Goal: Task Accomplishment & Management: Use online tool/utility

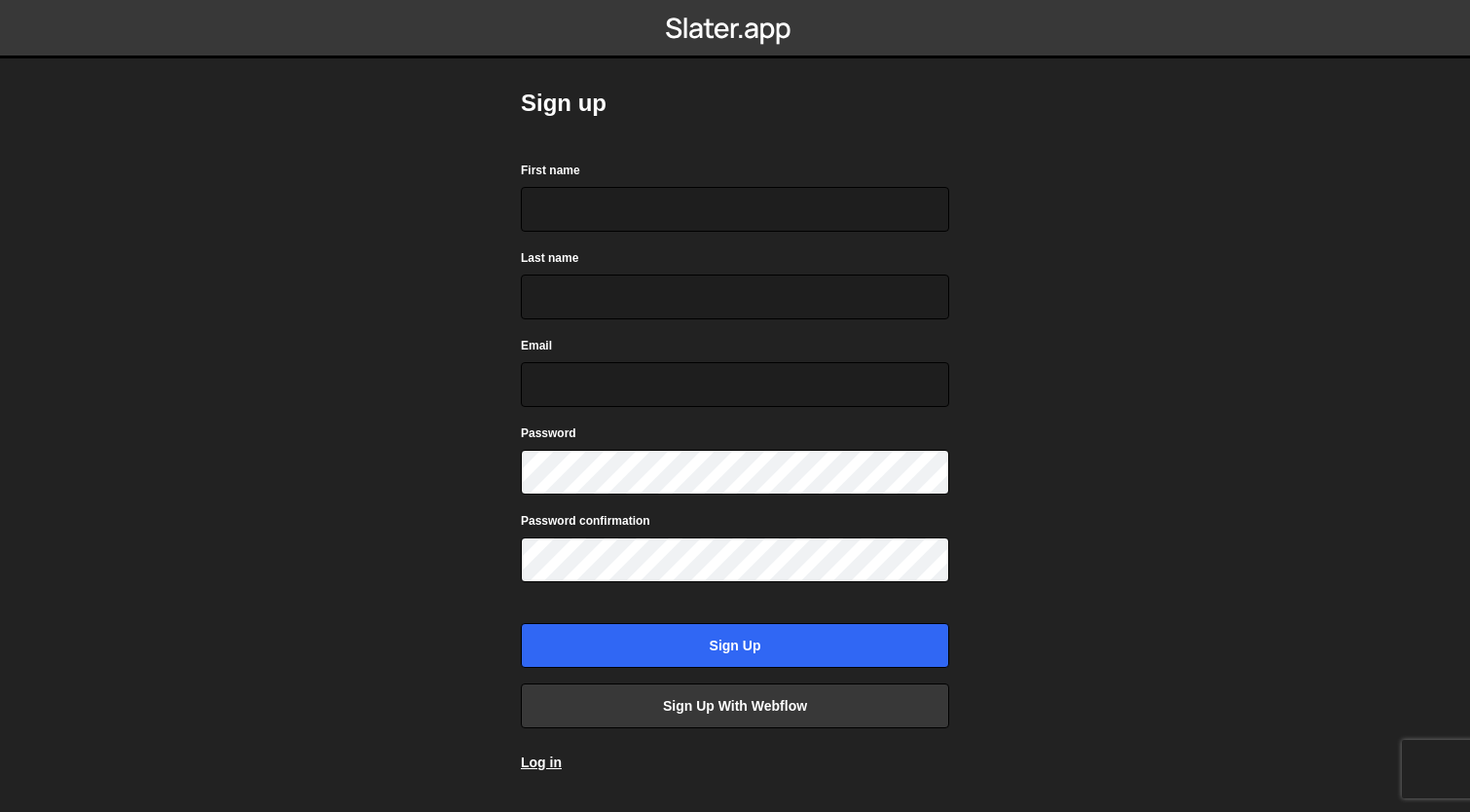
click at [1035, 496] on body "Sign up First name Last name Email Password Password confirmation Sign up Sign …" at bounding box center [735, 406] width 1470 height 812
click at [699, 218] on input "First name" at bounding box center [735, 209] width 428 height 45
type input "Antoine"
type input "Ramponi"
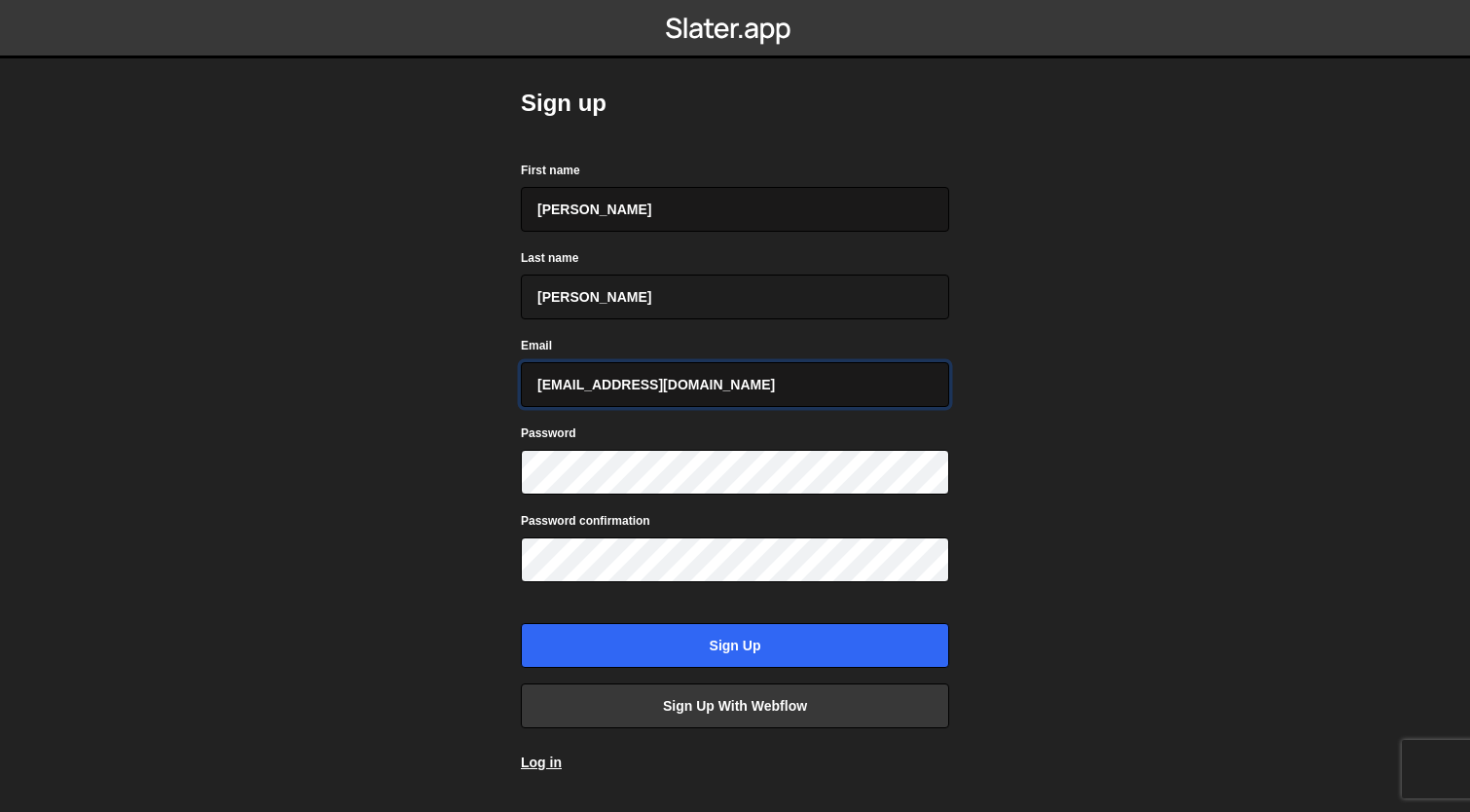
type input "aramponi@infine.Com"
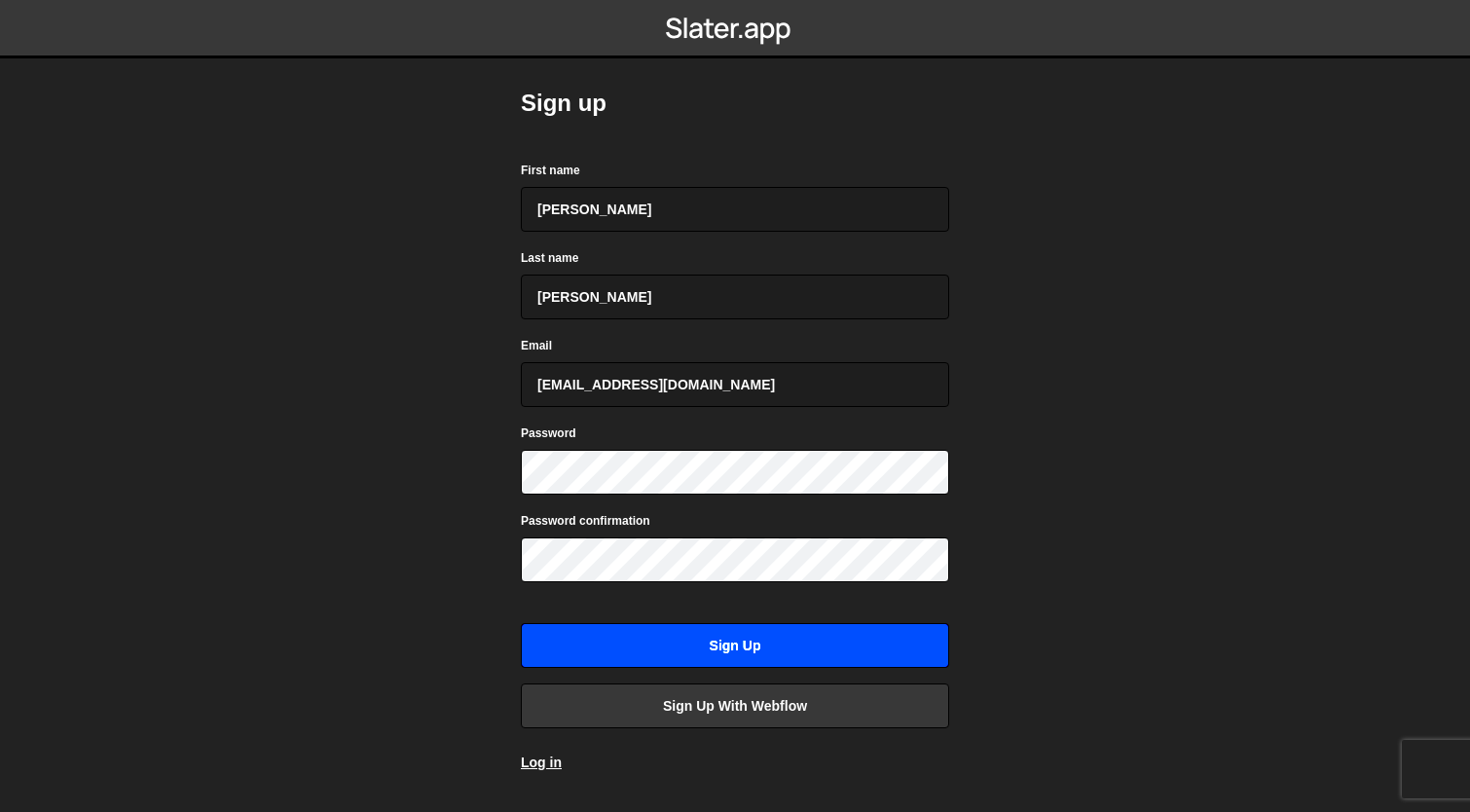
click at [747, 644] on input "Sign up" at bounding box center [735, 645] width 428 height 45
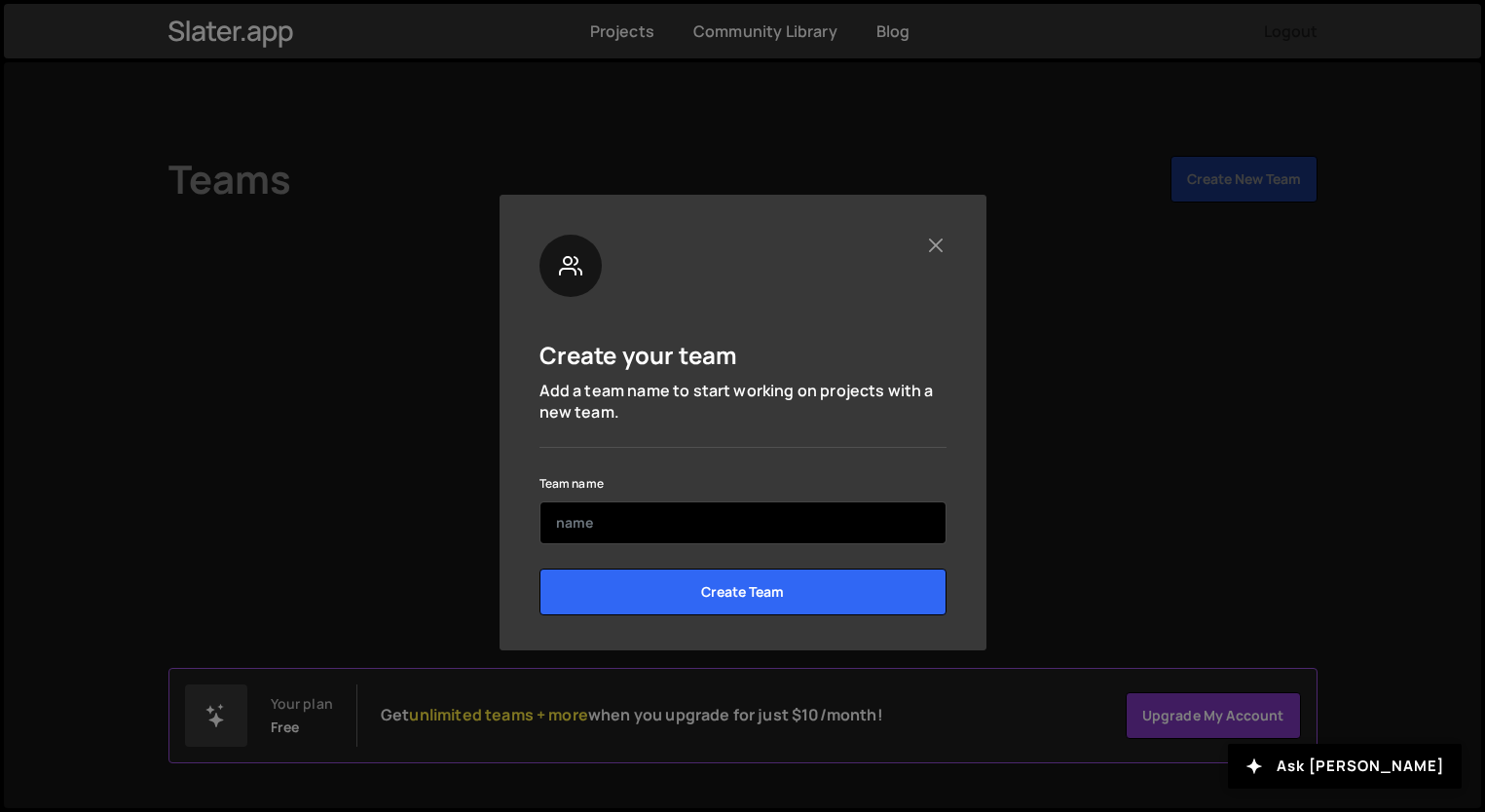
click at [707, 529] on input "text" at bounding box center [742, 522] width 407 height 43
type input "hybridizer"
click at [539, 568] on input "Create Team" at bounding box center [742, 591] width 407 height 47
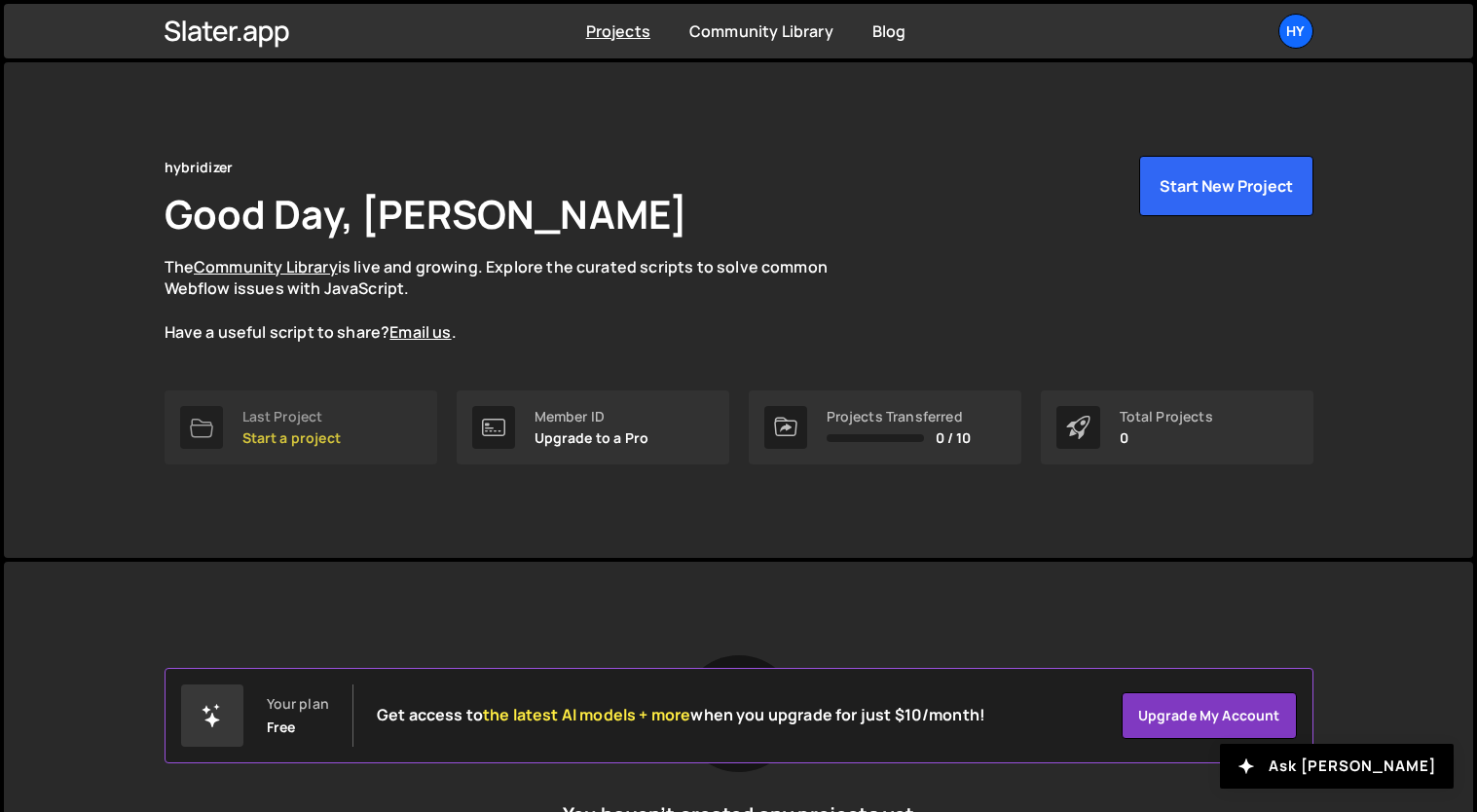
click at [296, 434] on p "Start a project" at bounding box center [291, 438] width 98 height 16
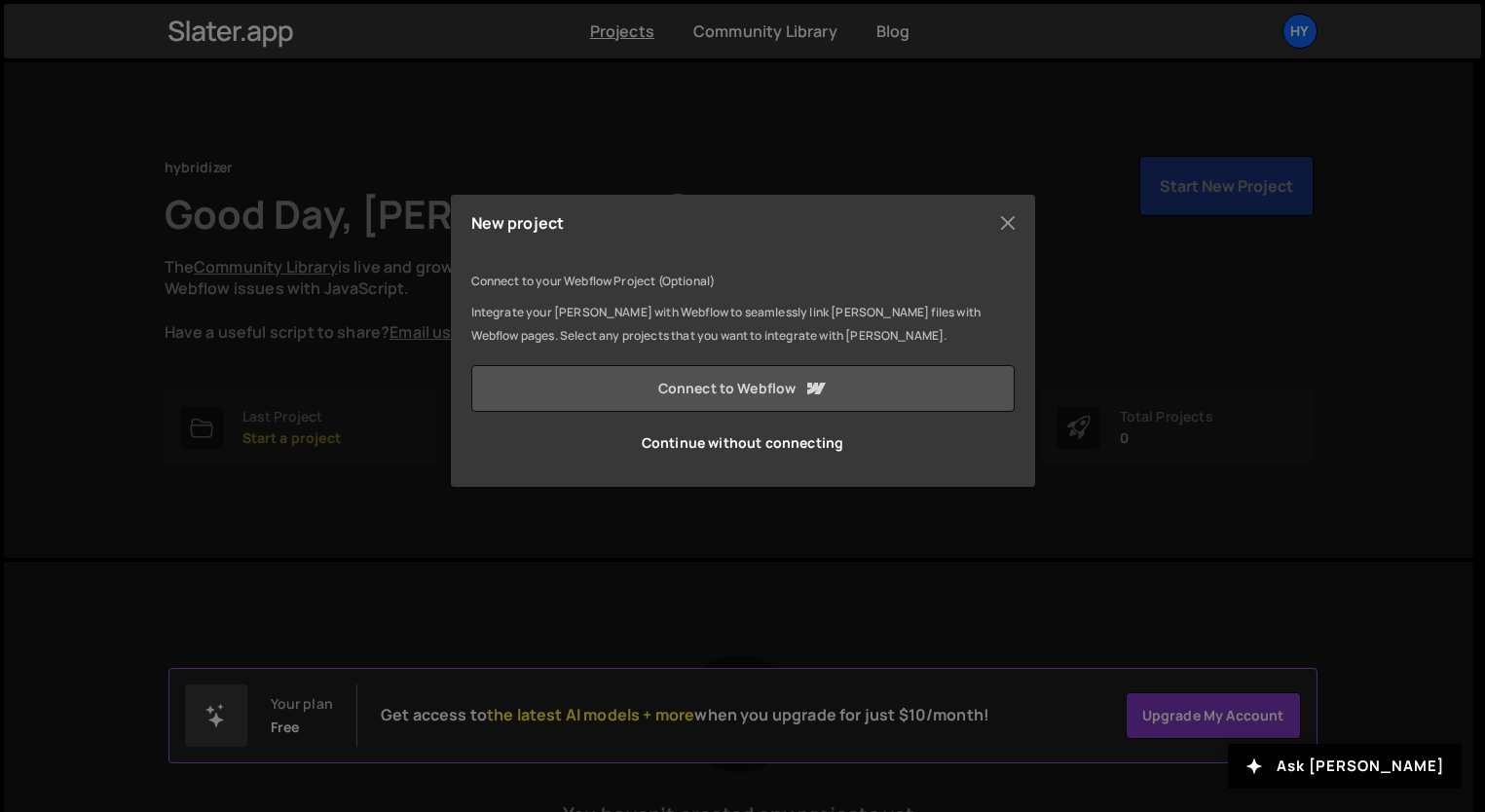
click at [769, 387] on link "Connect to Webflow" at bounding box center [743, 388] width 543 height 47
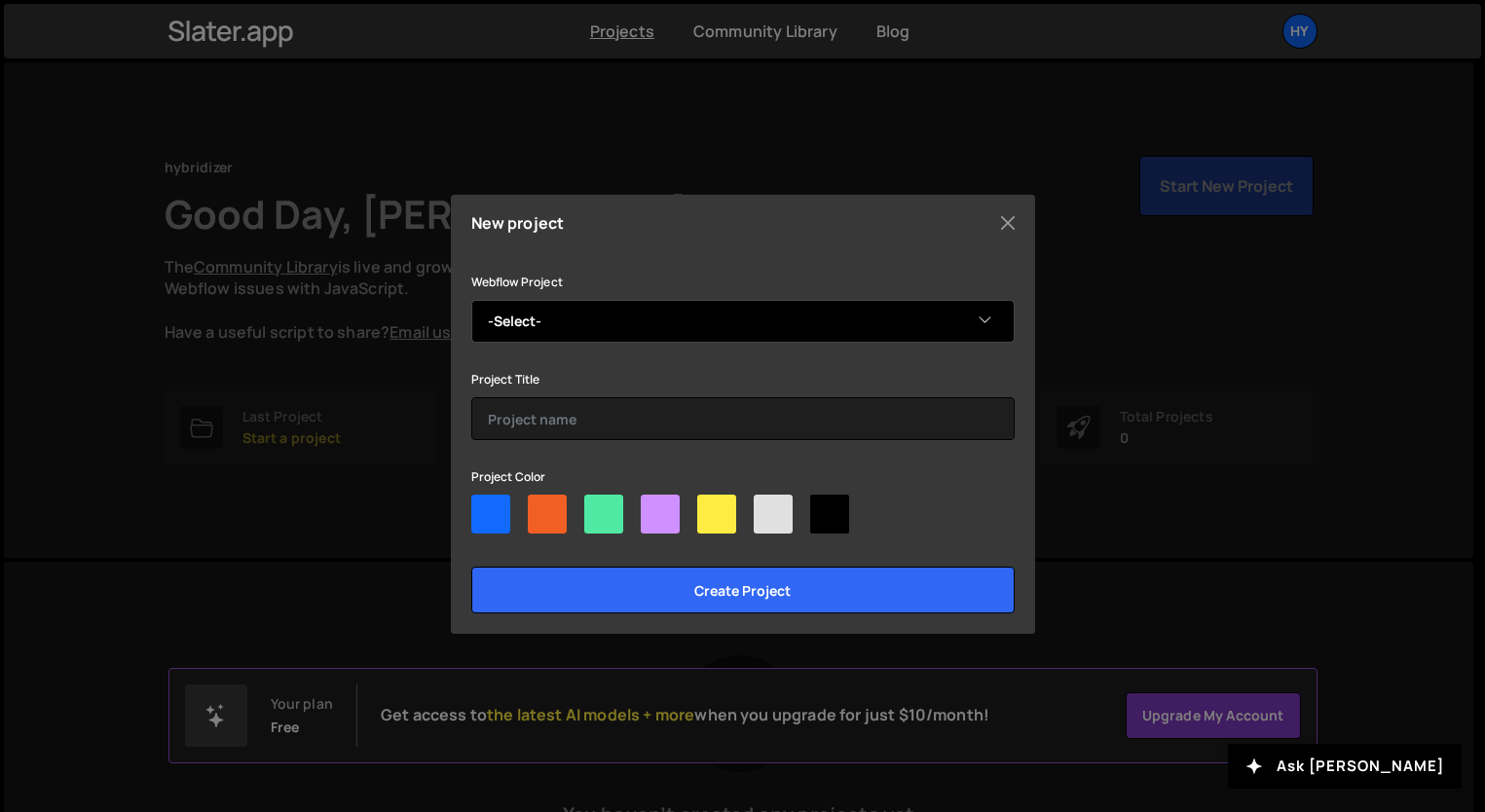
click at [832, 326] on select "-Select- Hybridizer" at bounding box center [743, 321] width 543 height 43
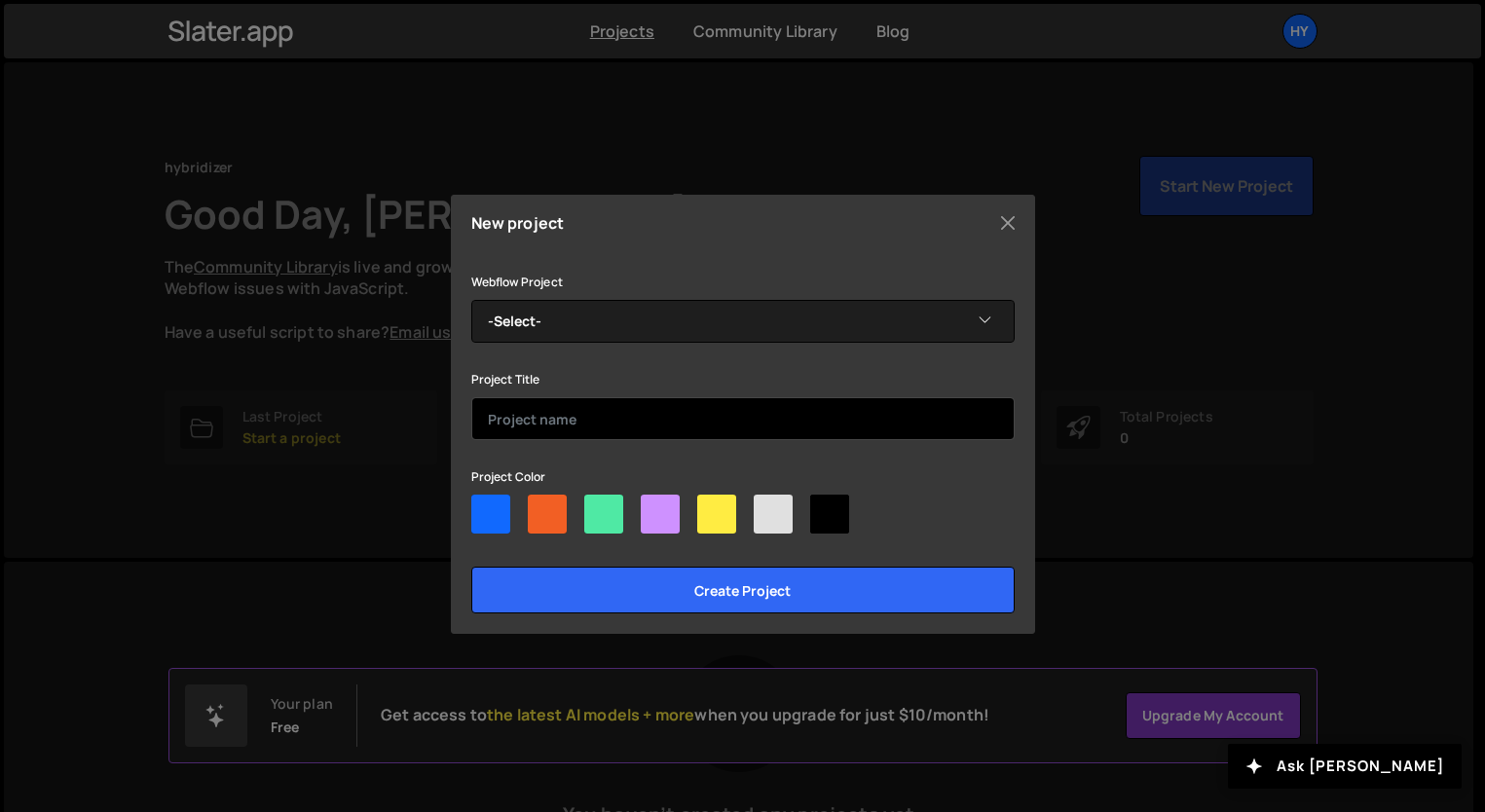
click at [689, 415] on input "text" at bounding box center [743, 418] width 543 height 43
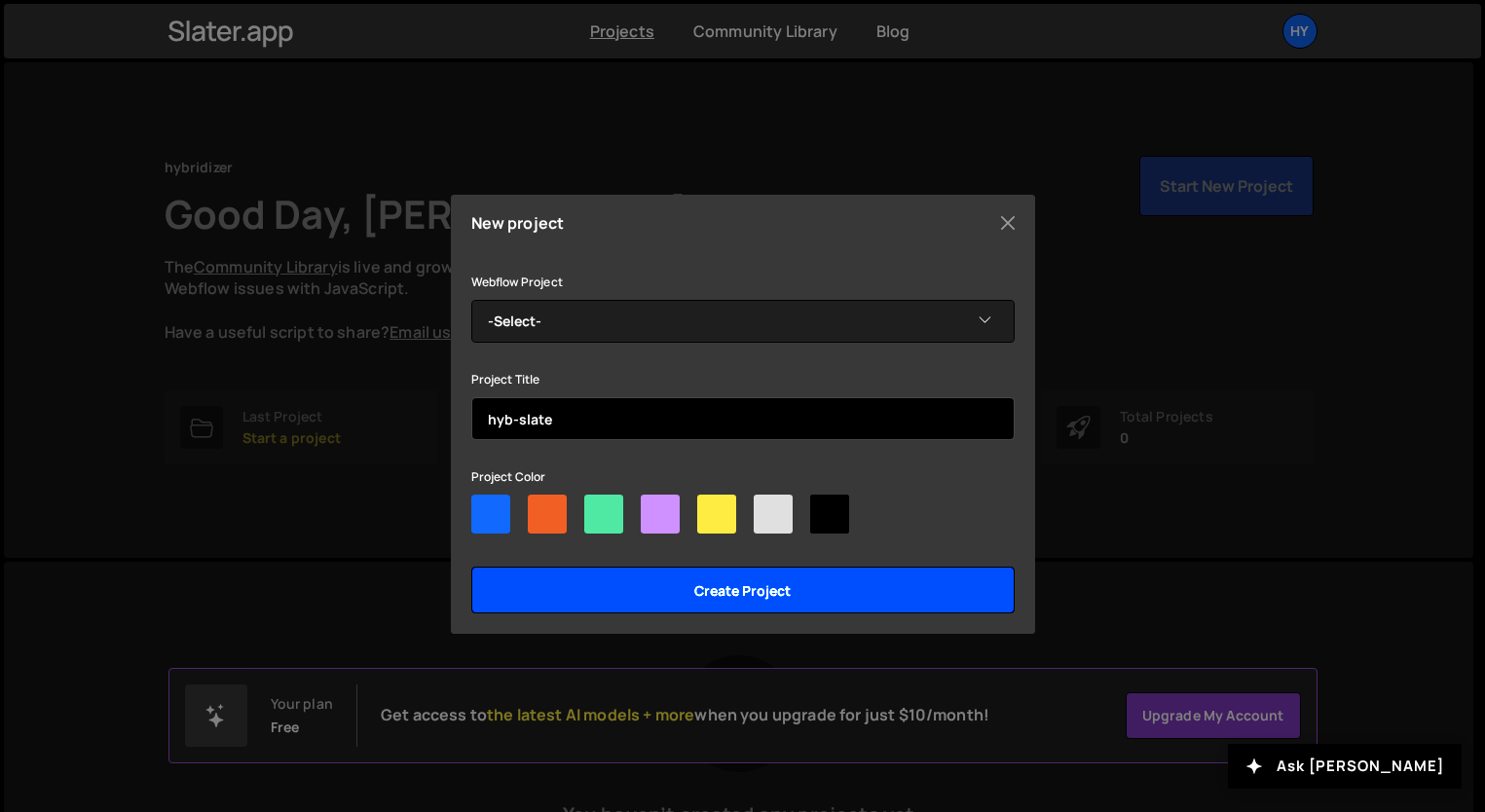
type input "hyb-slate"
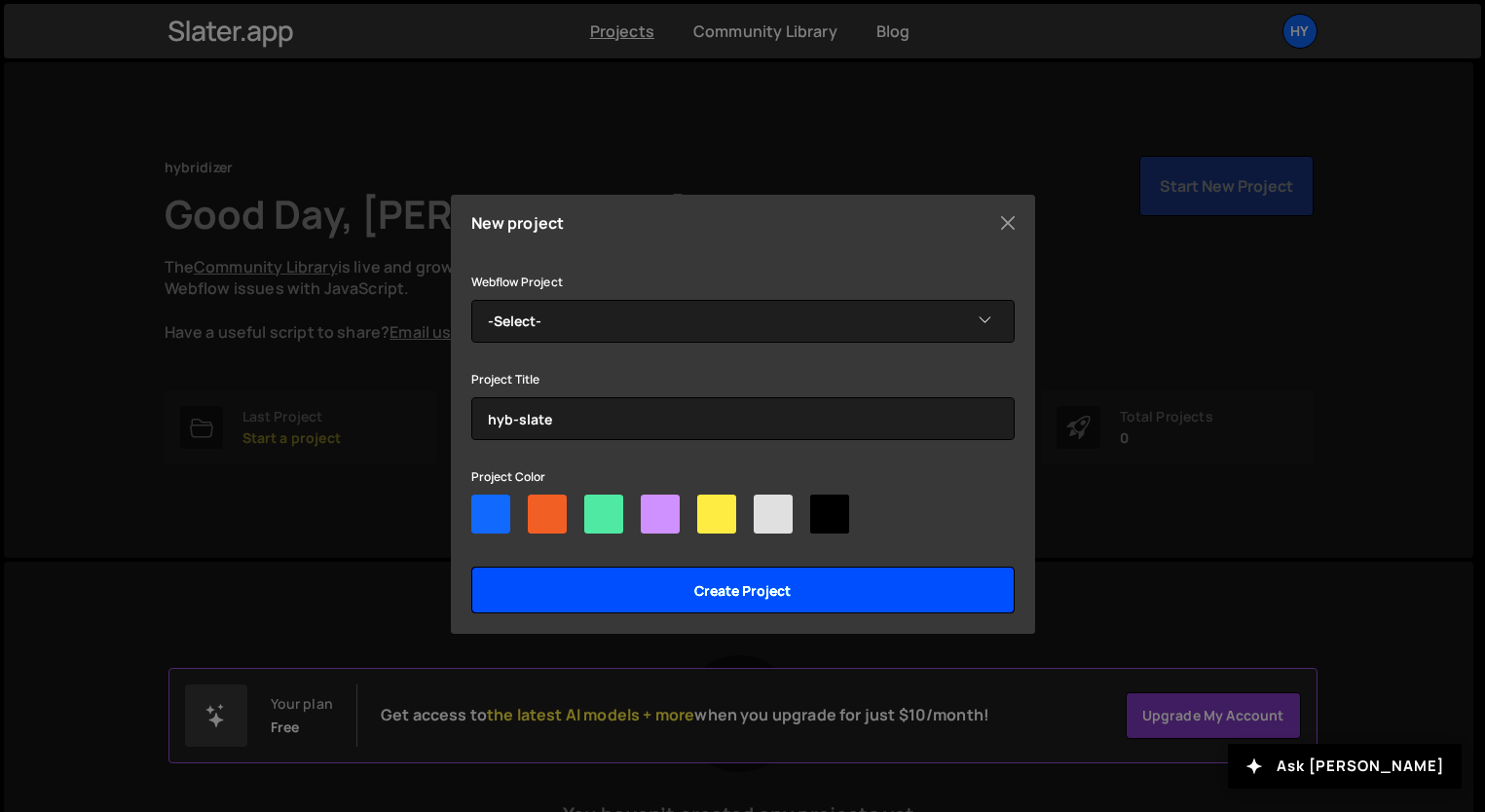
click at [769, 600] on input "Create project" at bounding box center [743, 589] width 543 height 47
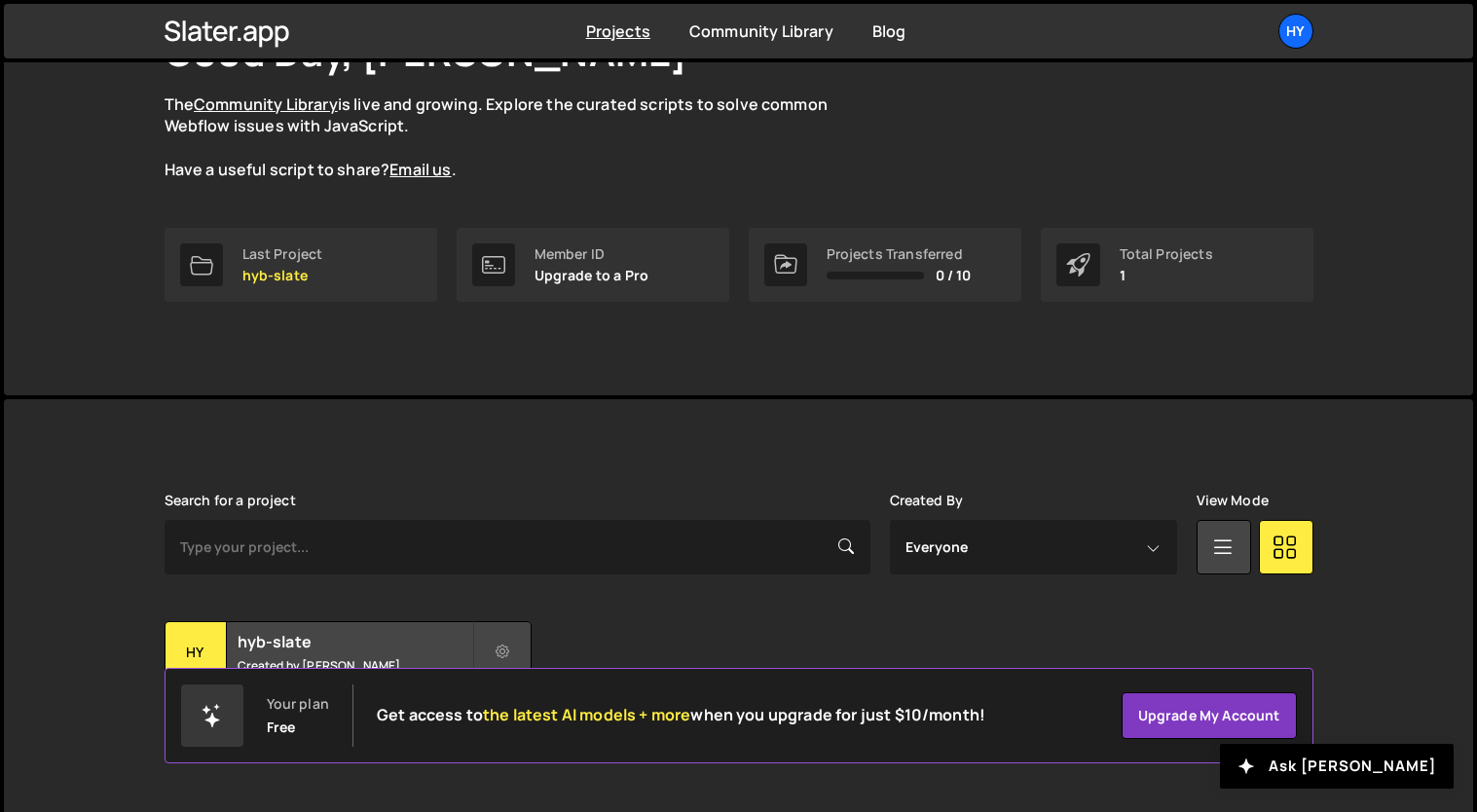
scroll to position [190, 0]
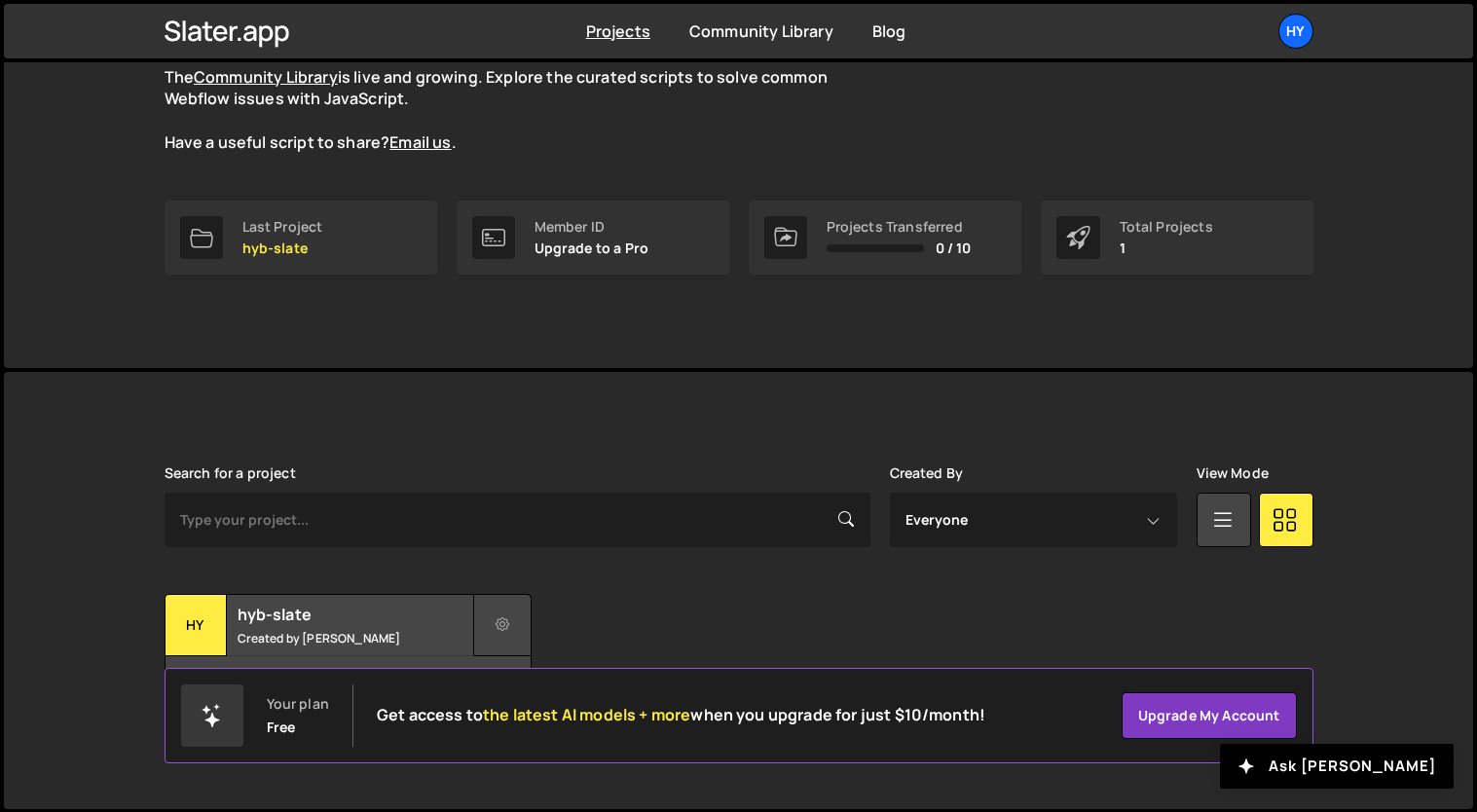
click at [509, 631] on button at bounding box center [502, 625] width 58 height 62
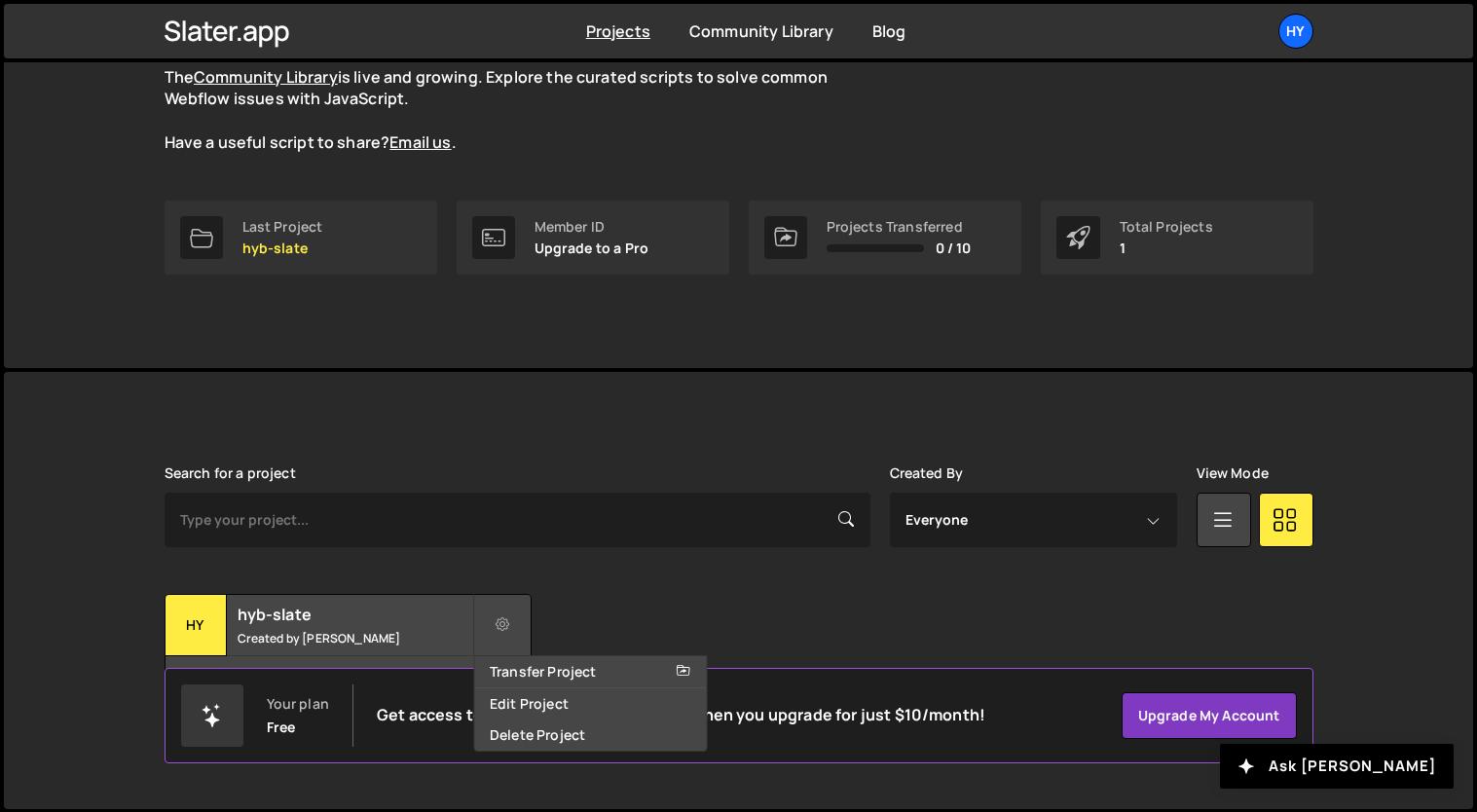
click at [643, 596] on div "Transfer Project Edit Project Delete Project hy hyb-slate Created by [PERSON_NA…" at bounding box center [739, 655] width 1149 height 122
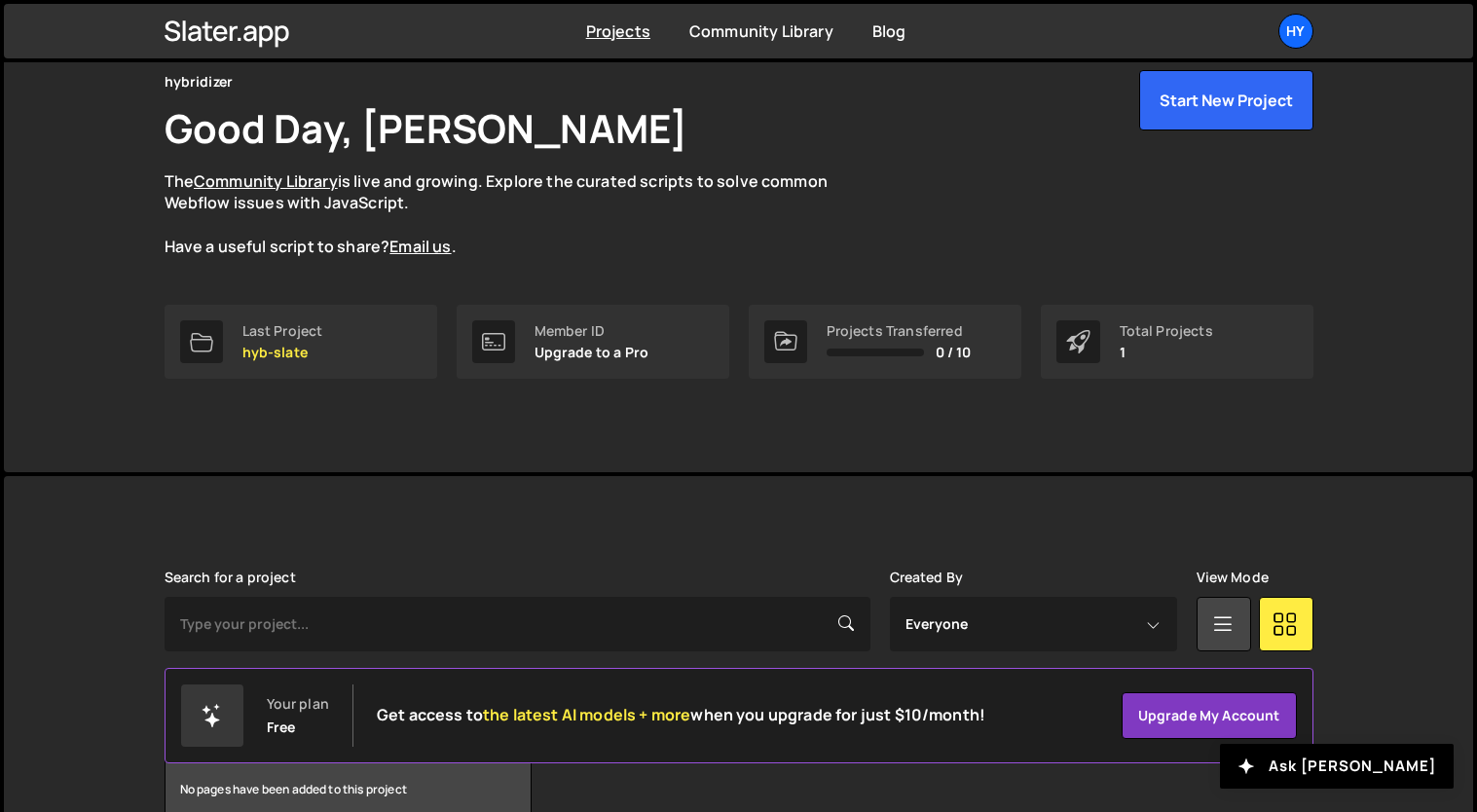
scroll to position [0, 0]
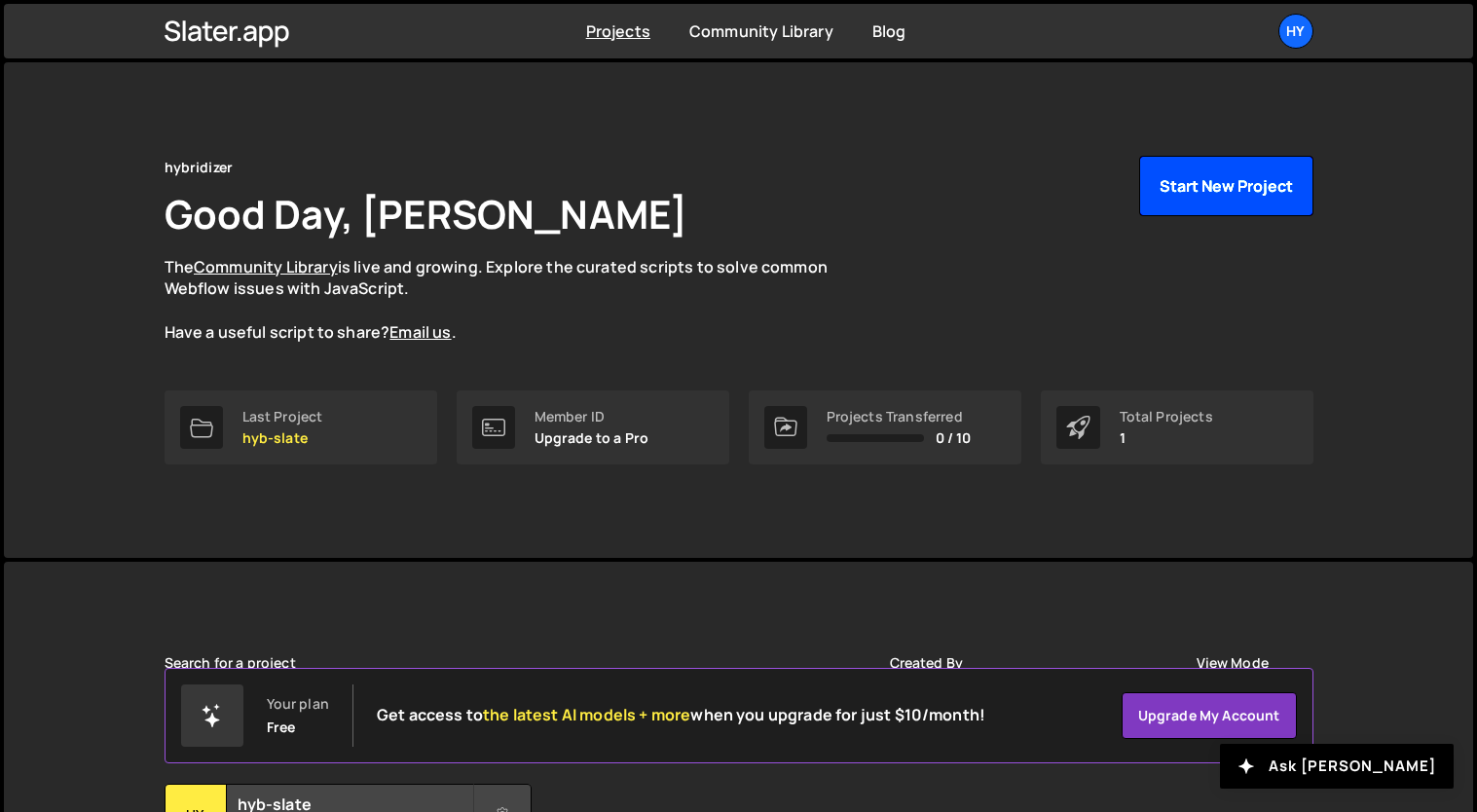
click at [1234, 192] on button "Start New Project" at bounding box center [1226, 185] width 174 height 60
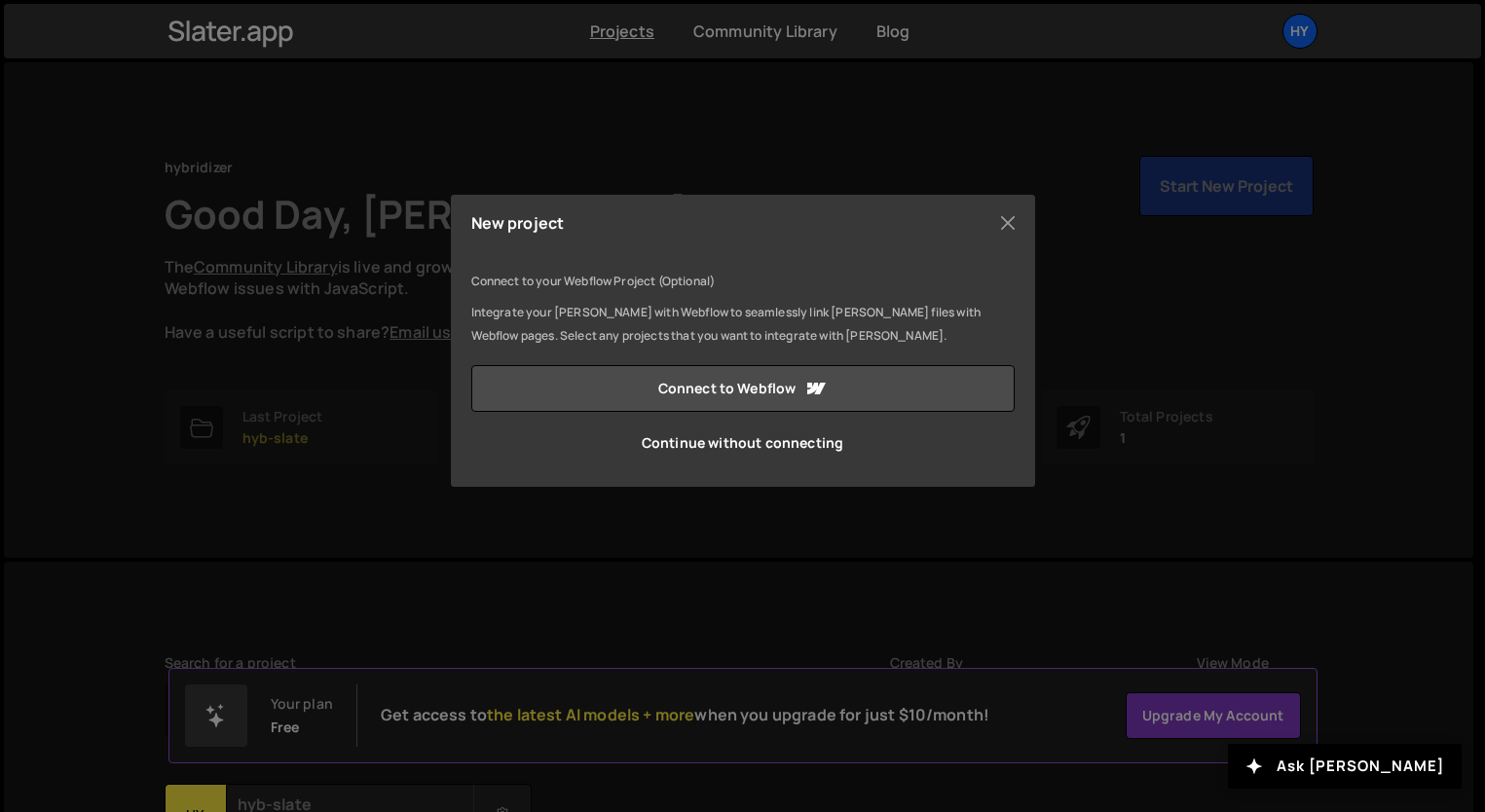
click at [718, 574] on div "New project Connect to your Webflow Project (Optional) Integrate your Slater wi…" at bounding box center [742, 406] width 1485 height 812
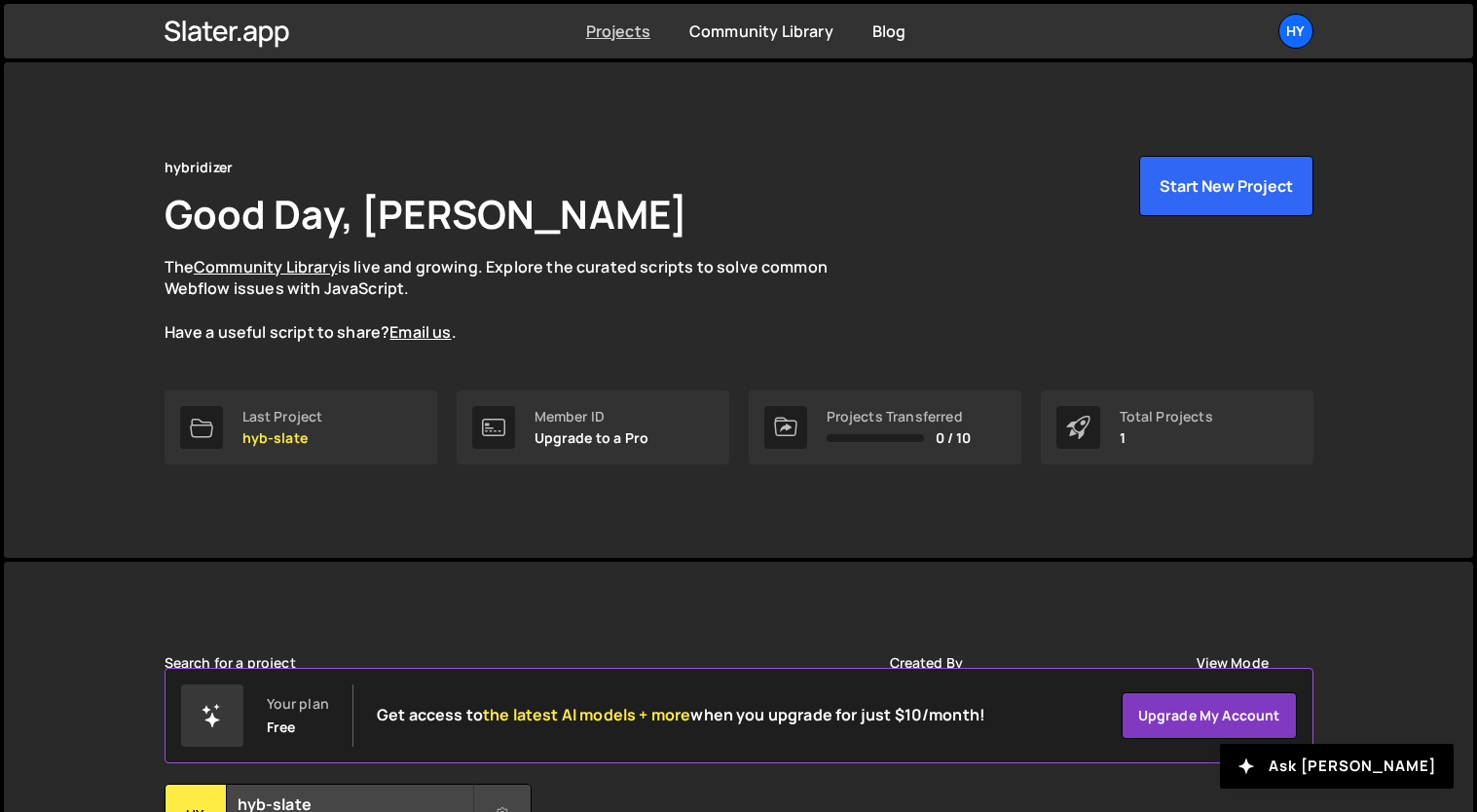
click at [614, 28] on link "Projects" at bounding box center [618, 32] width 64 height 22
click at [742, 33] on link "Community Library" at bounding box center [761, 32] width 144 height 22
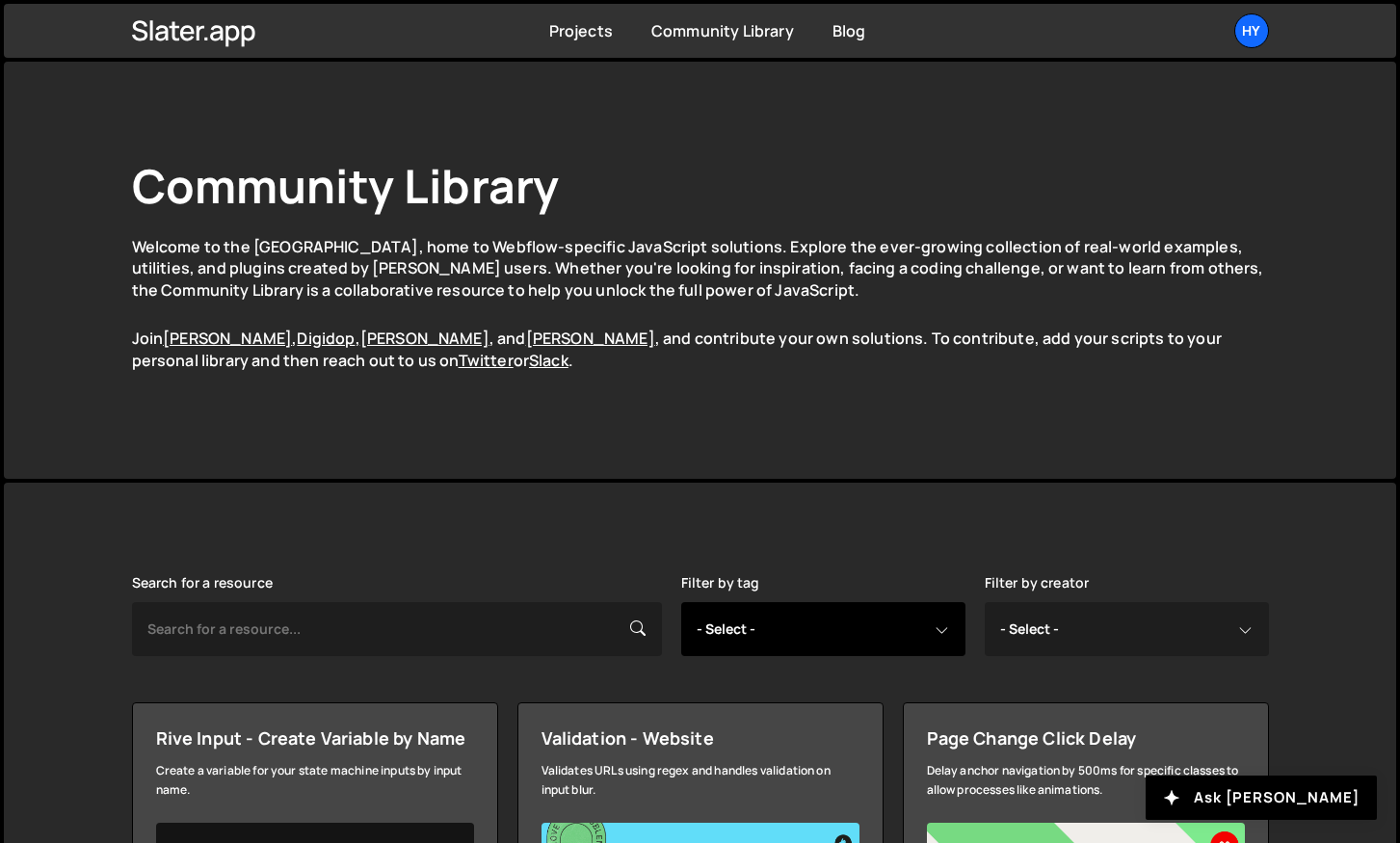
click at [783, 620] on select "- Select - all resources ::selection api american flag animation array filterin…" at bounding box center [824, 628] width 284 height 54
select select "asynchronous programming"
click at [681, 602] on select "- Select - all resources ::selection api american flag animation array filterin…" at bounding box center [824, 628] width 284 height 54
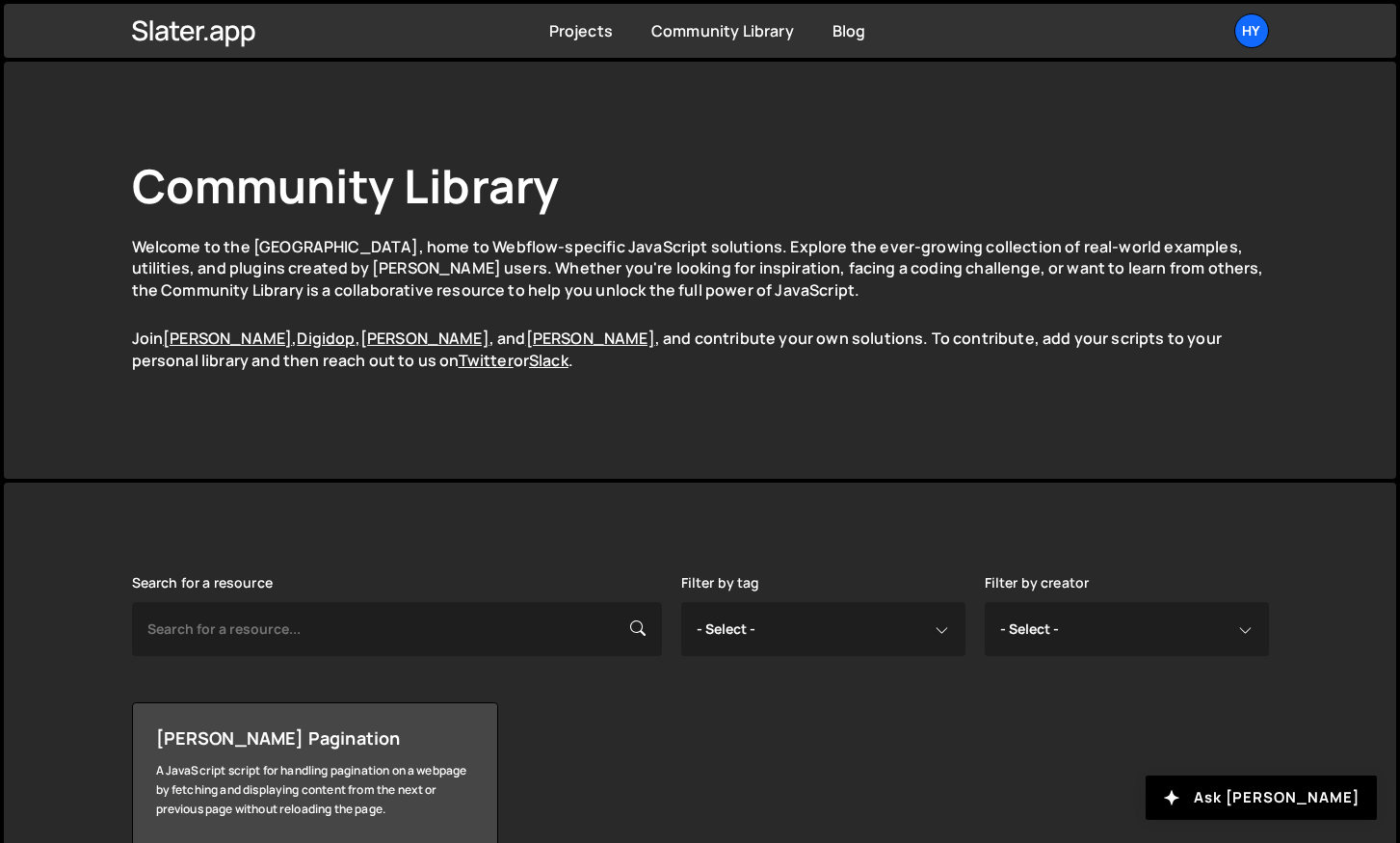
select select "asynchronous programming"
select select
click at [558, 35] on link "Projects" at bounding box center [580, 31] width 64 height 22
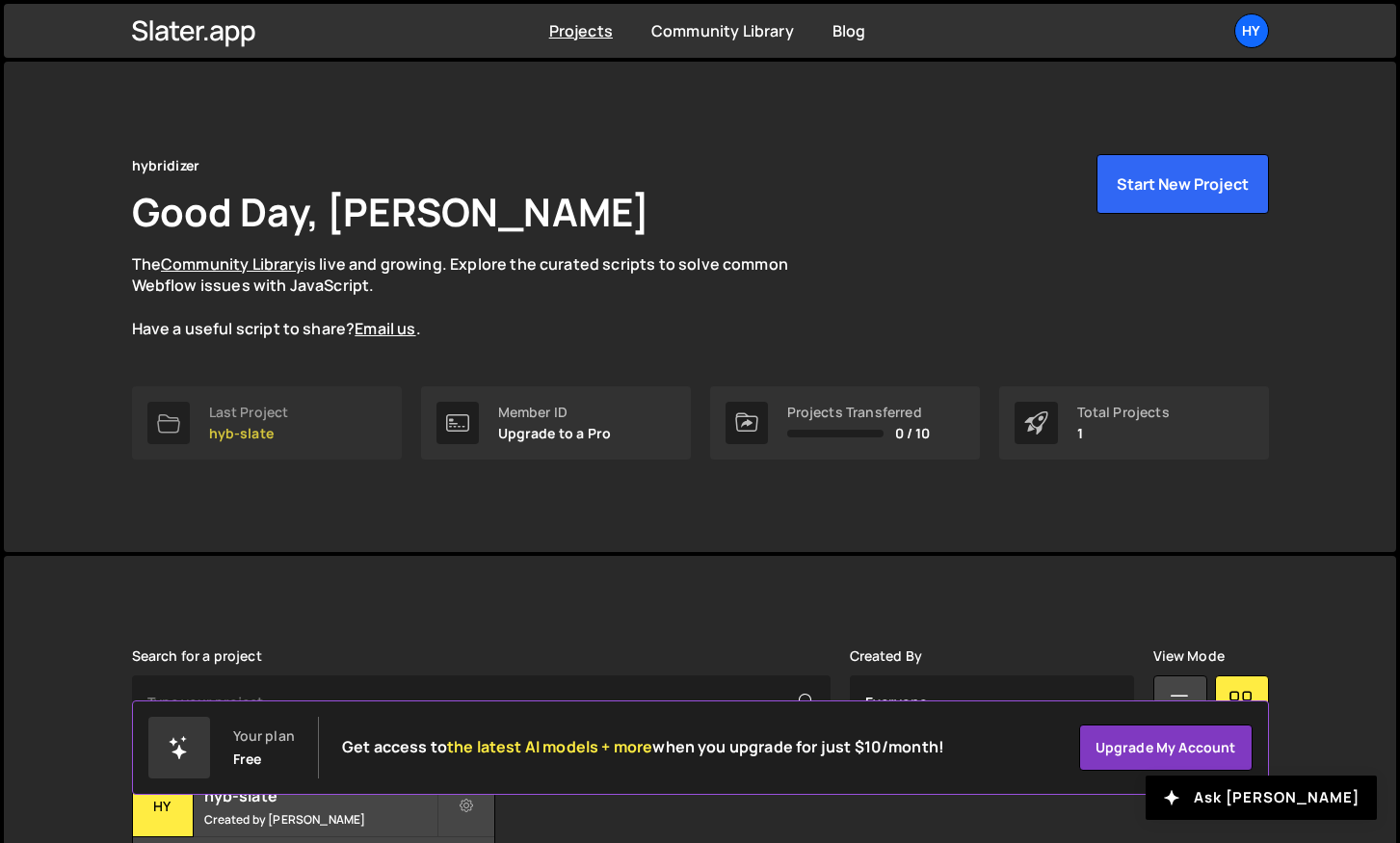
click at [246, 419] on div "Last Project" at bounding box center [249, 413] width 80 height 16
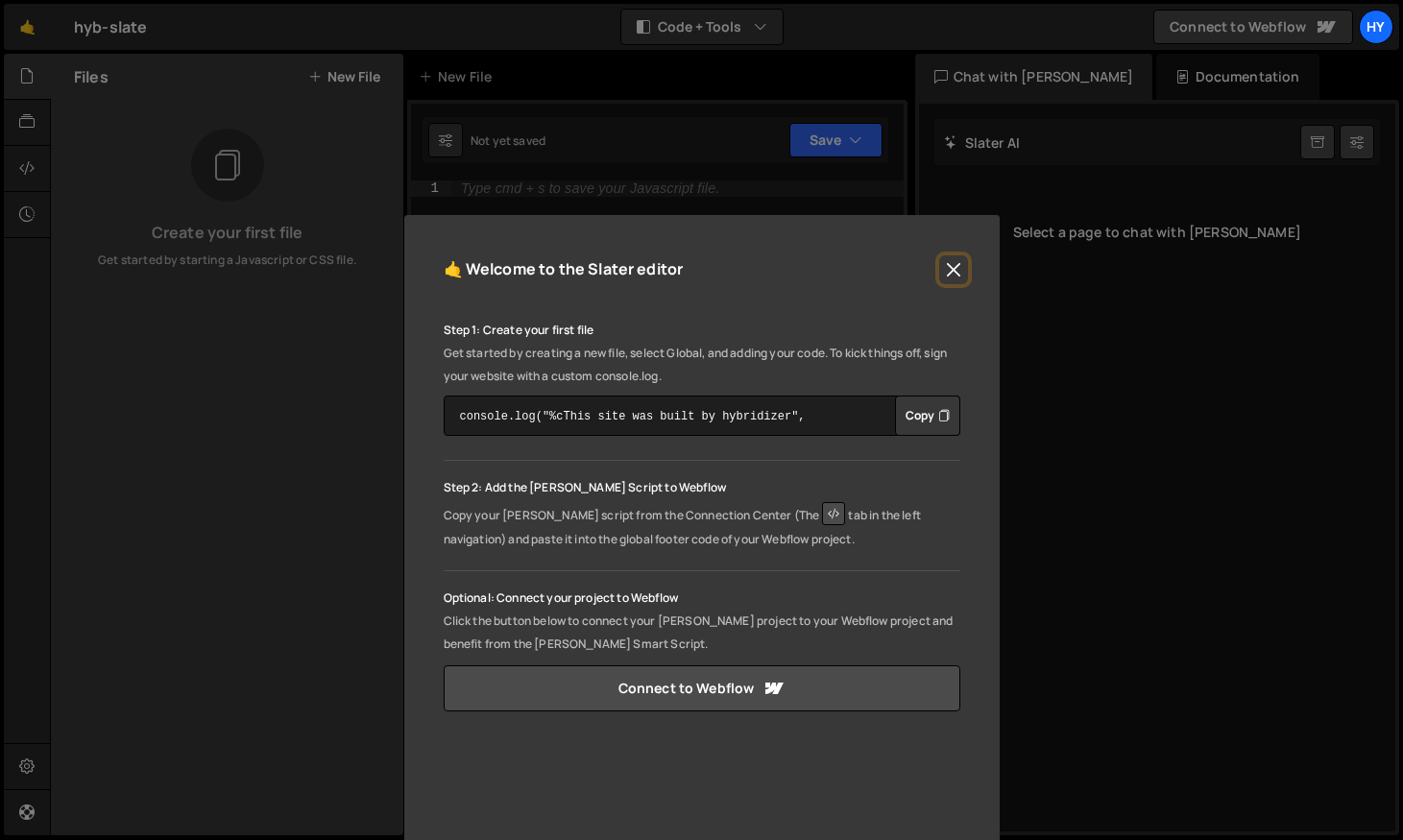
click at [954, 260] on button "Close" at bounding box center [953, 269] width 28 height 28
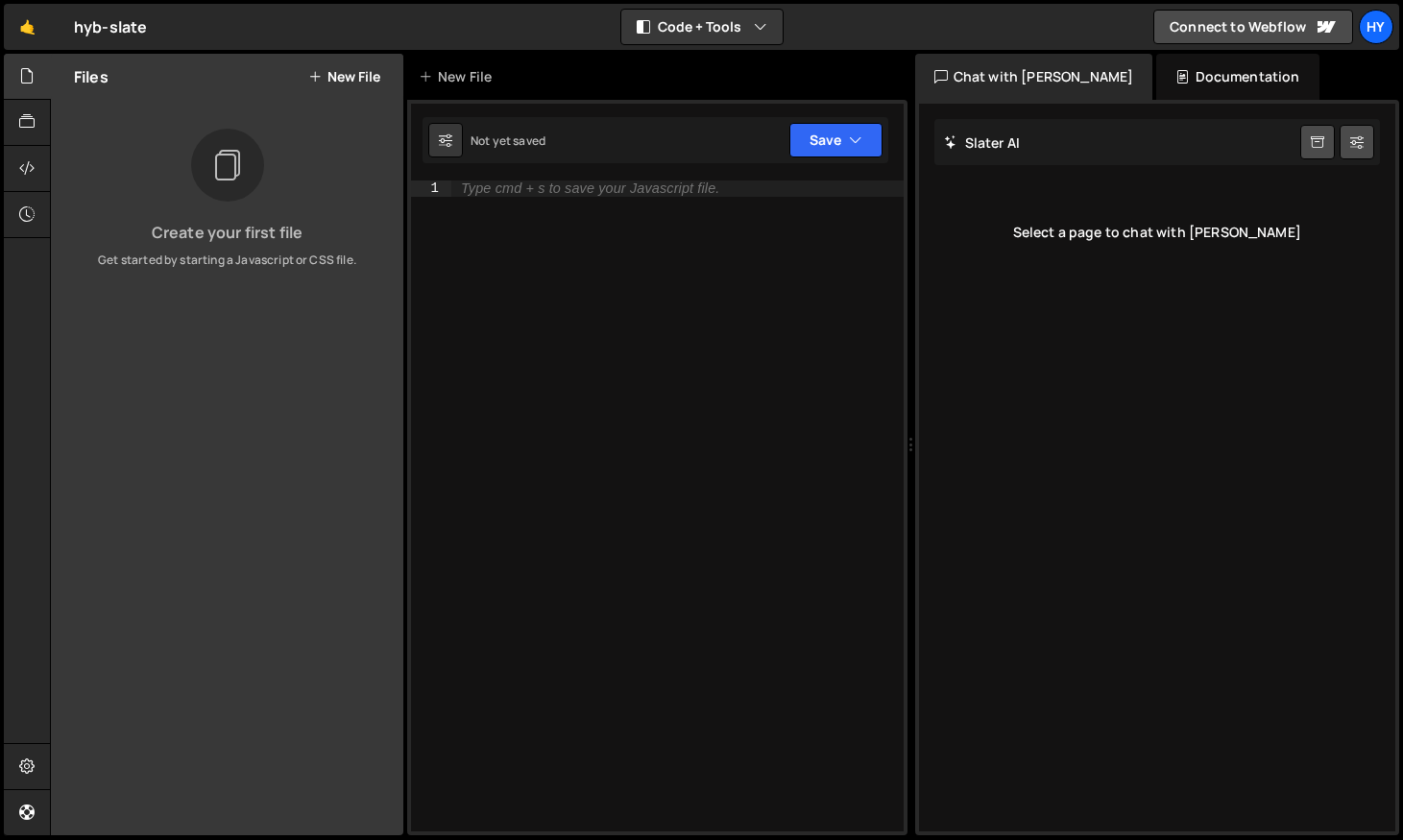
click at [233, 185] on icon at bounding box center [226, 165] width 30 height 43
click at [1098, 147] on div "[PERSON_NAME] Start new chat" at bounding box center [1157, 142] width 446 height 46
click at [754, 21] on icon "button" at bounding box center [761, 27] width 14 height 20
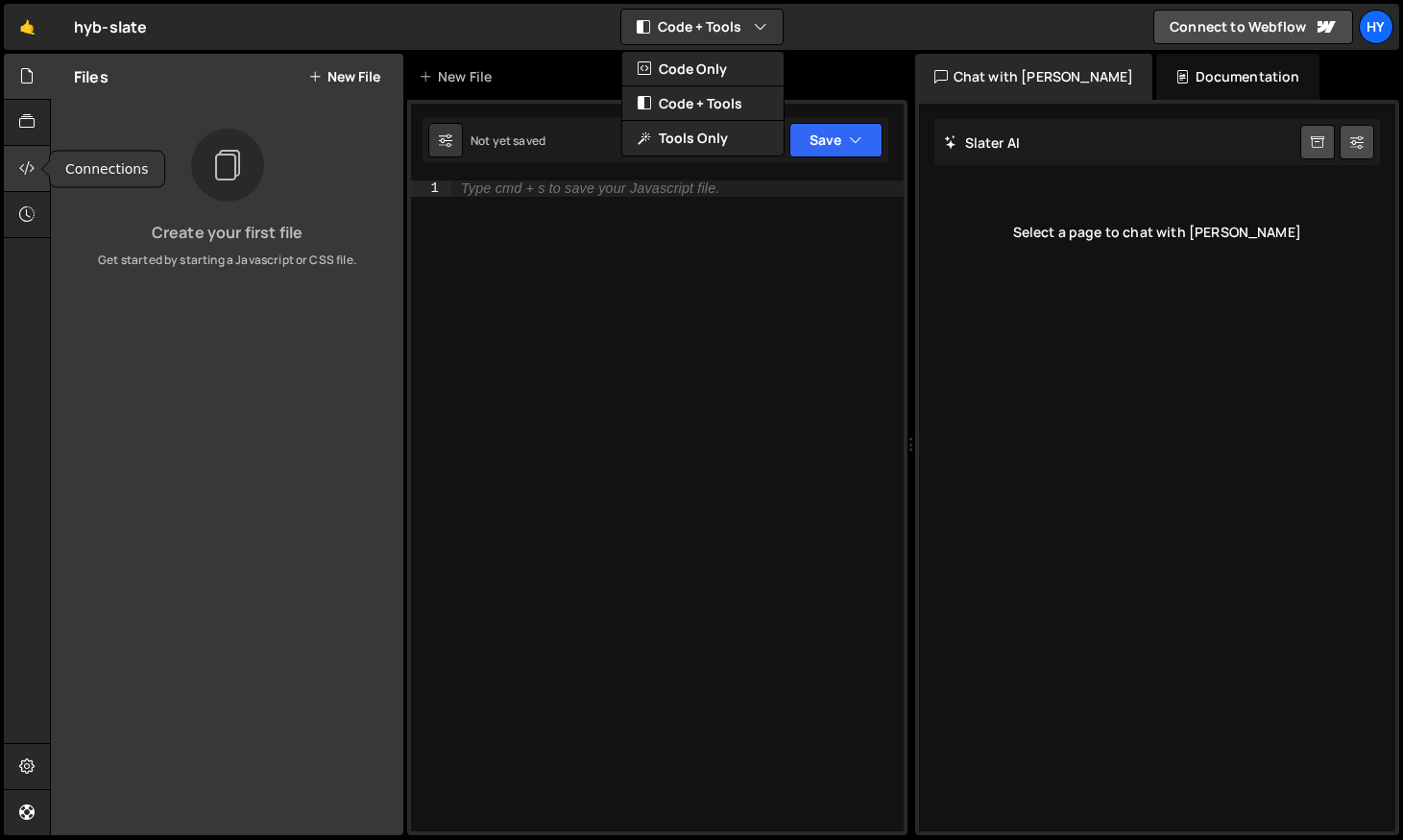
click at [33, 180] on div at bounding box center [27, 168] width 47 height 46
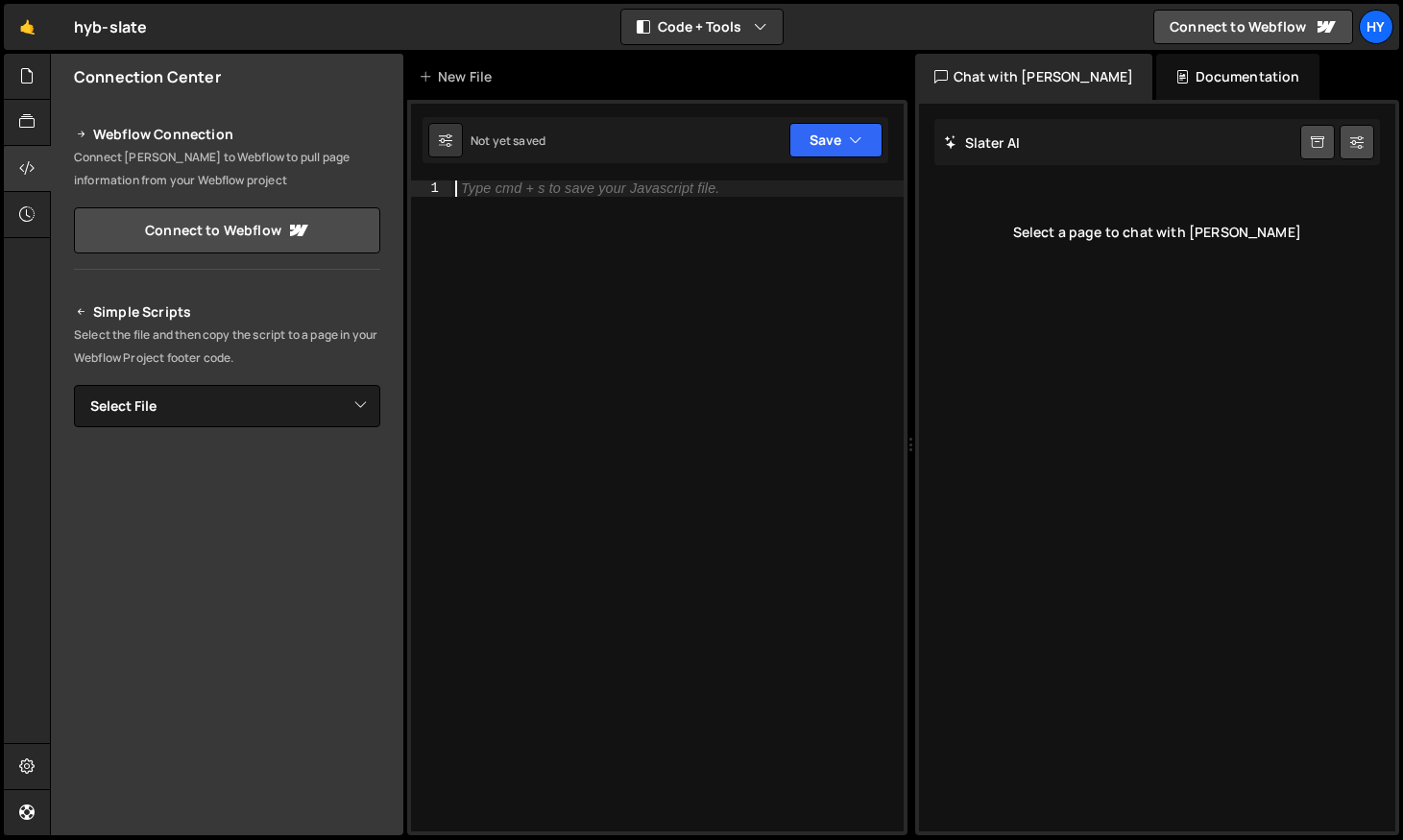
click at [616, 359] on div "Type cmd + s to save your Javascript file." at bounding box center [677, 522] width 452 height 683
click at [1026, 141] on div "[PERSON_NAME] Start new chat" at bounding box center [1157, 142] width 446 height 46
click at [1090, 136] on div "[PERSON_NAME] Start new chat" at bounding box center [1157, 142] width 446 height 46
click at [1357, 137] on icon at bounding box center [1357, 143] width 14 height 20
select select "chat"
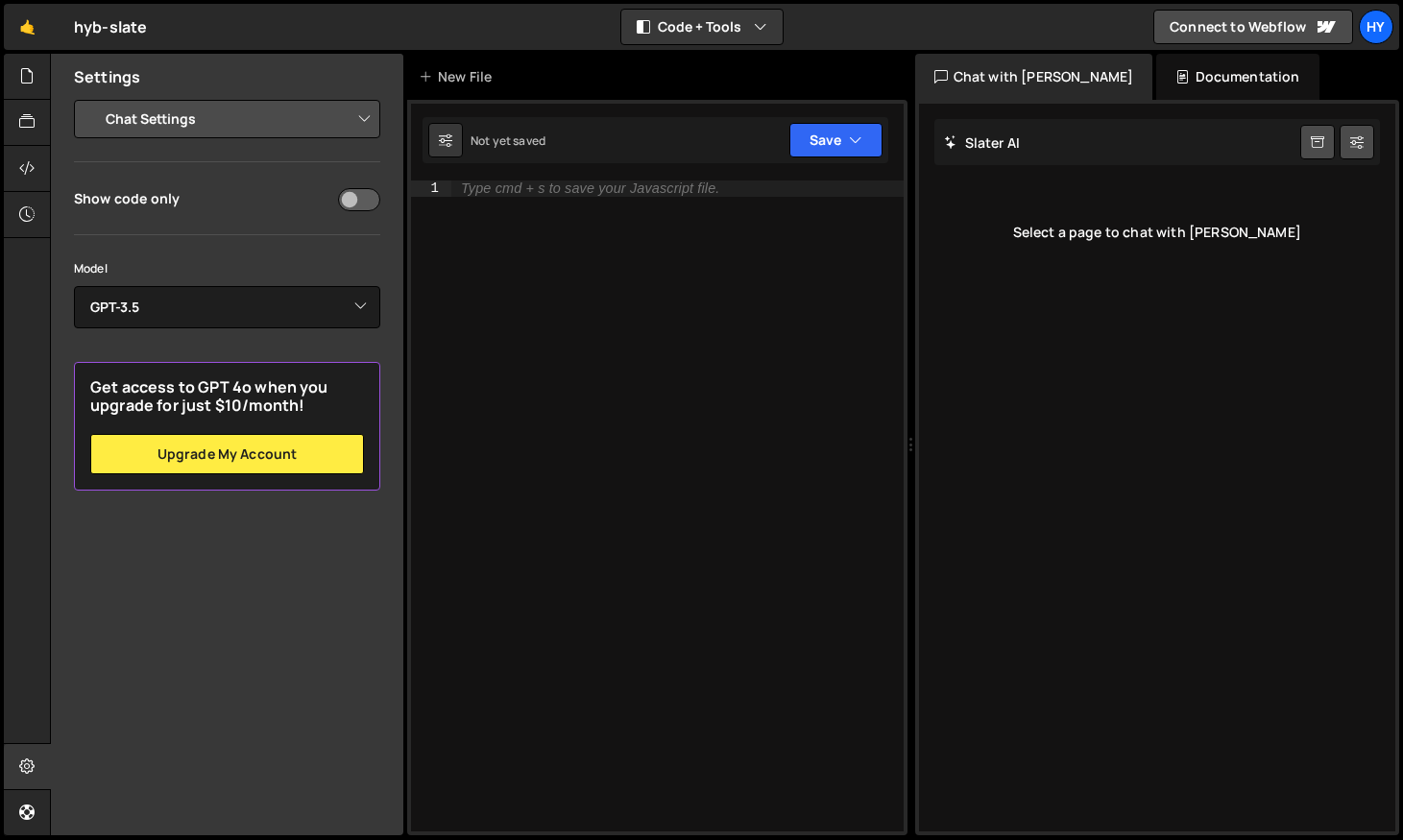
click at [286, 335] on div "Model Select Model GPT-3.5 GPT-4o mini GPT-4o (Pro) GPT-4.1 (Pro)" at bounding box center [228, 305] width 307 height 94
click at [288, 310] on select "Select Model GPT-3.5 GPT-4o mini GPT-4o (Pro) GPT-4.1 (Pro)" at bounding box center [228, 307] width 307 height 42
select select "gpt-4o-mini"
click at [74, 286] on select "Select Model GPT-3.5 GPT-4o mini GPT-4o (Pro) GPT-4.1 (Pro)" at bounding box center [228, 307] width 307 height 42
click at [355, 198] on input "checkbox" at bounding box center [359, 200] width 42 height 23
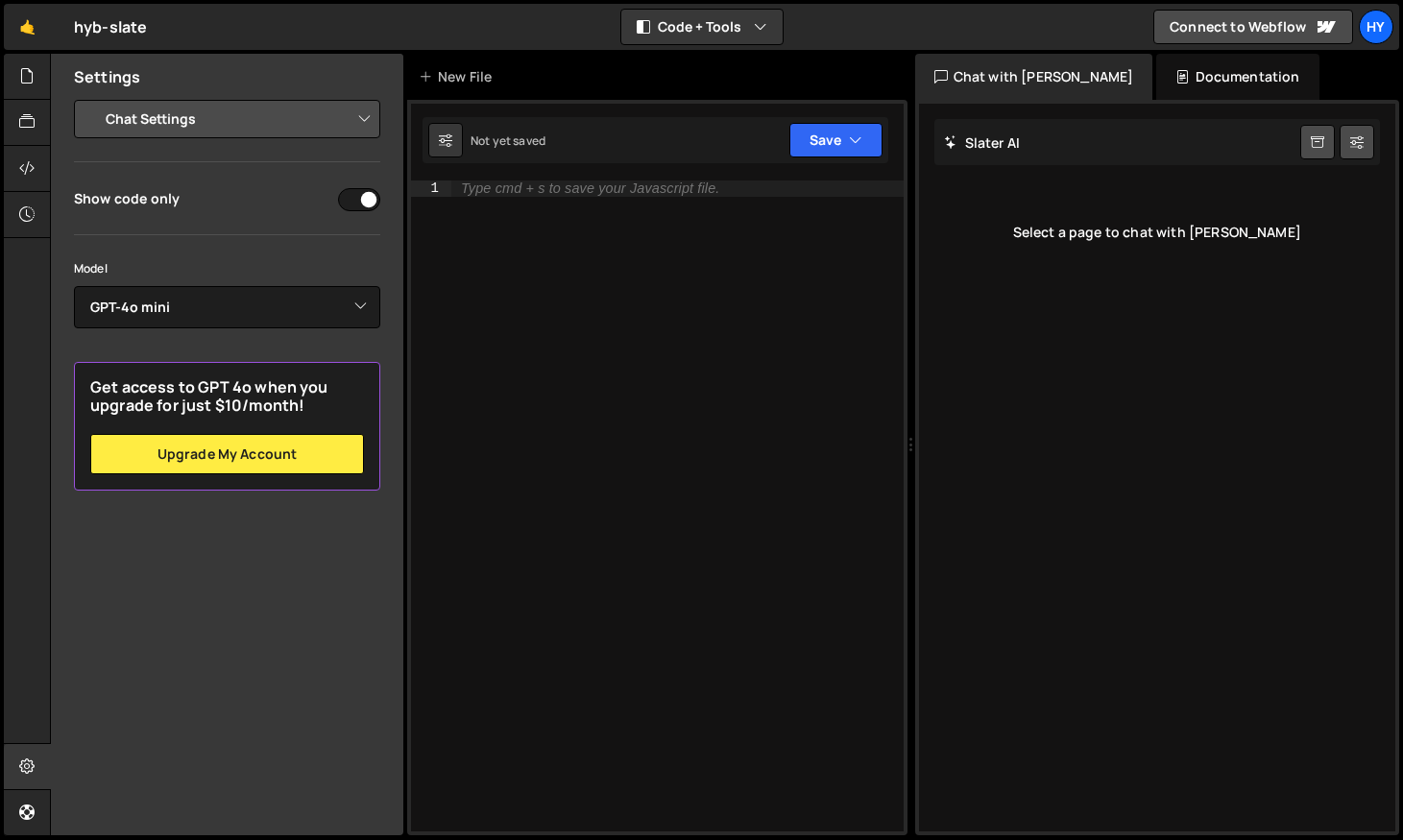
click at [355, 198] on input "checkbox" at bounding box center [359, 200] width 42 height 23
checkbox input "false"
click at [329, 105] on select "Project Settings Code Editor Settings Chat Settings" at bounding box center [231, 118] width 281 height 42
click at [616, 407] on div "Type cmd + s to save your Javascript file." at bounding box center [677, 522] width 452 height 683
click at [1046, 145] on div "[PERSON_NAME] Start new chat" at bounding box center [1157, 142] width 446 height 46
